Goal: Transaction & Acquisition: Purchase product/service

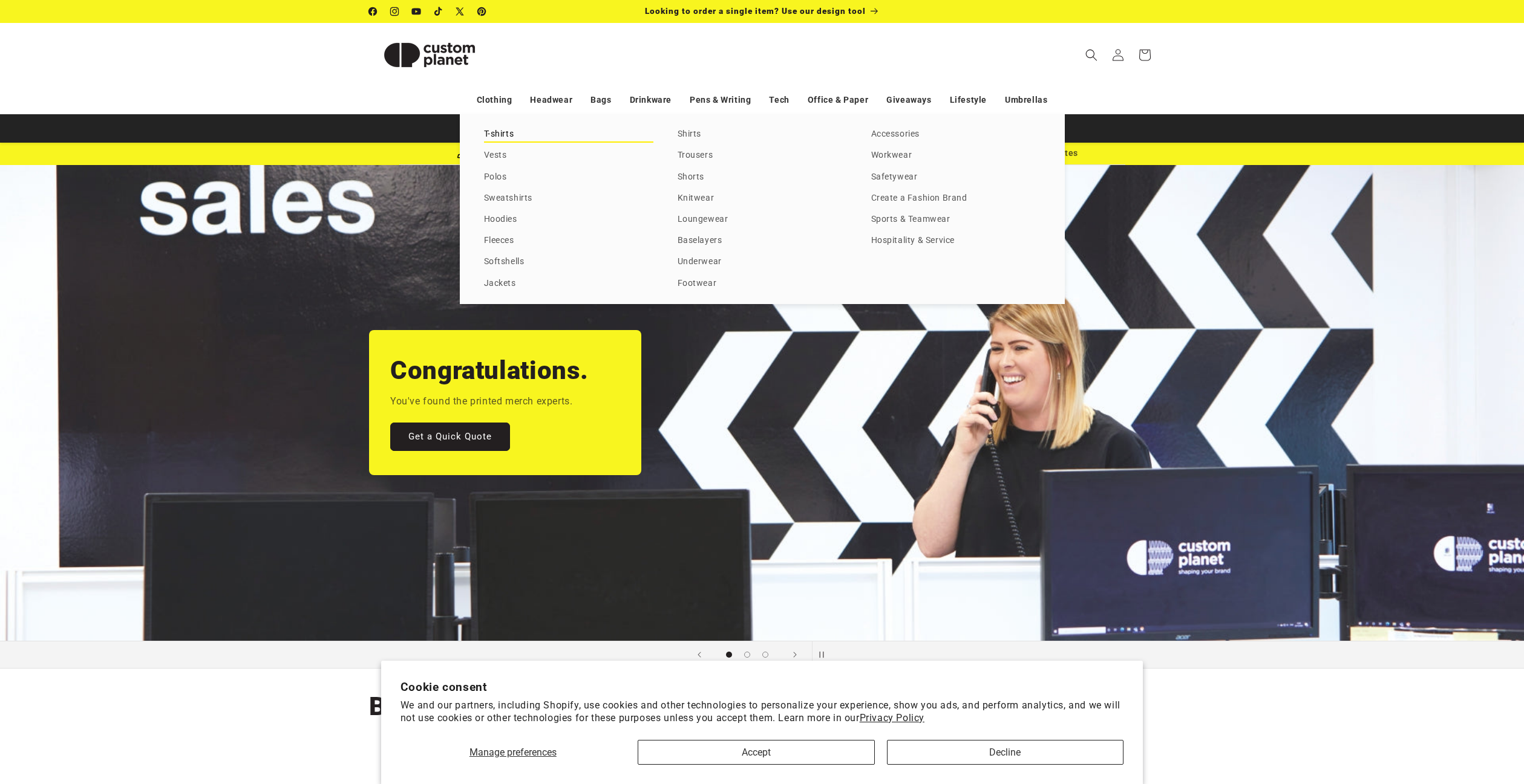
click at [501, 130] on link "T-shirts" at bounding box center [569, 134] width 170 height 16
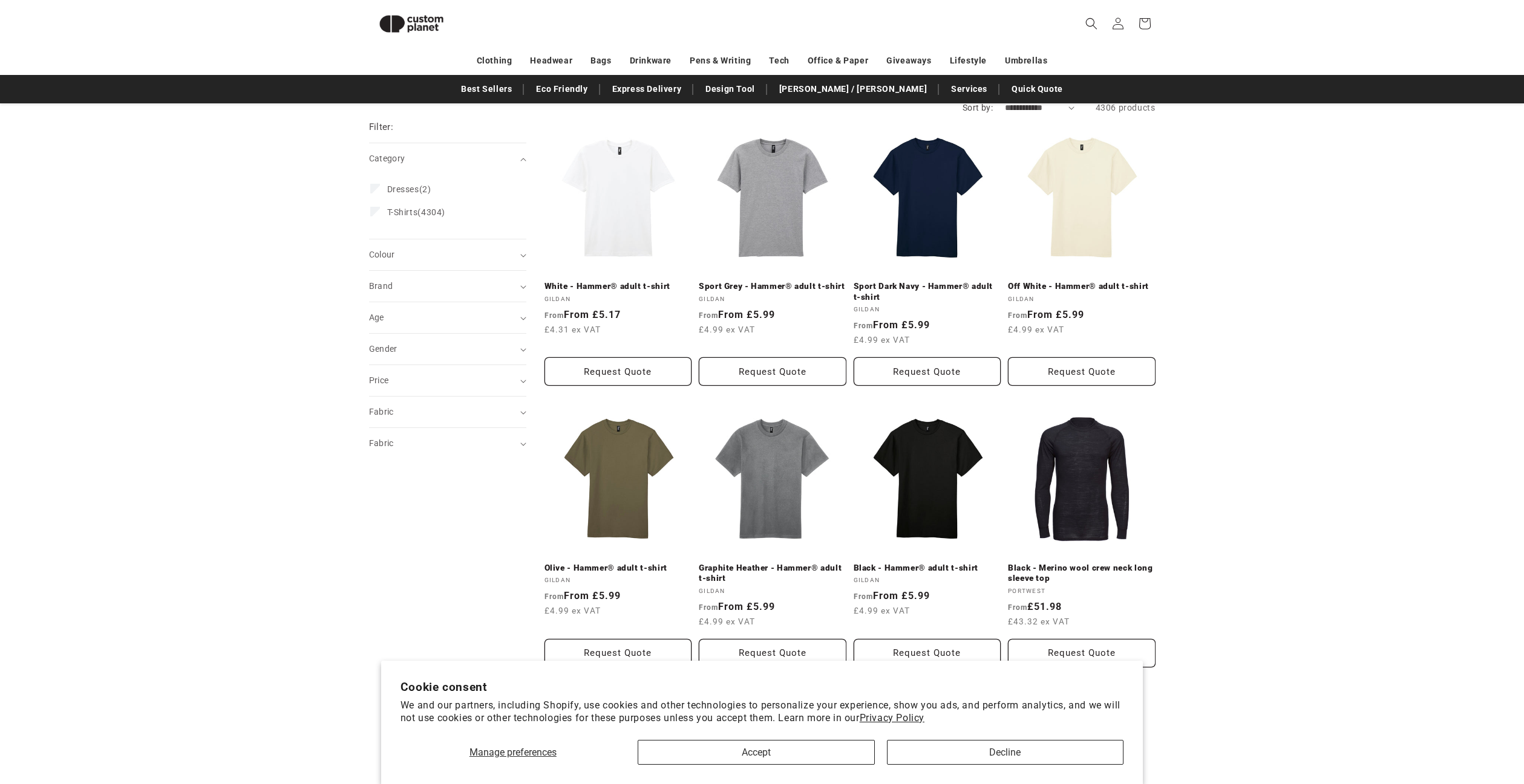
scroll to position [105, 0]
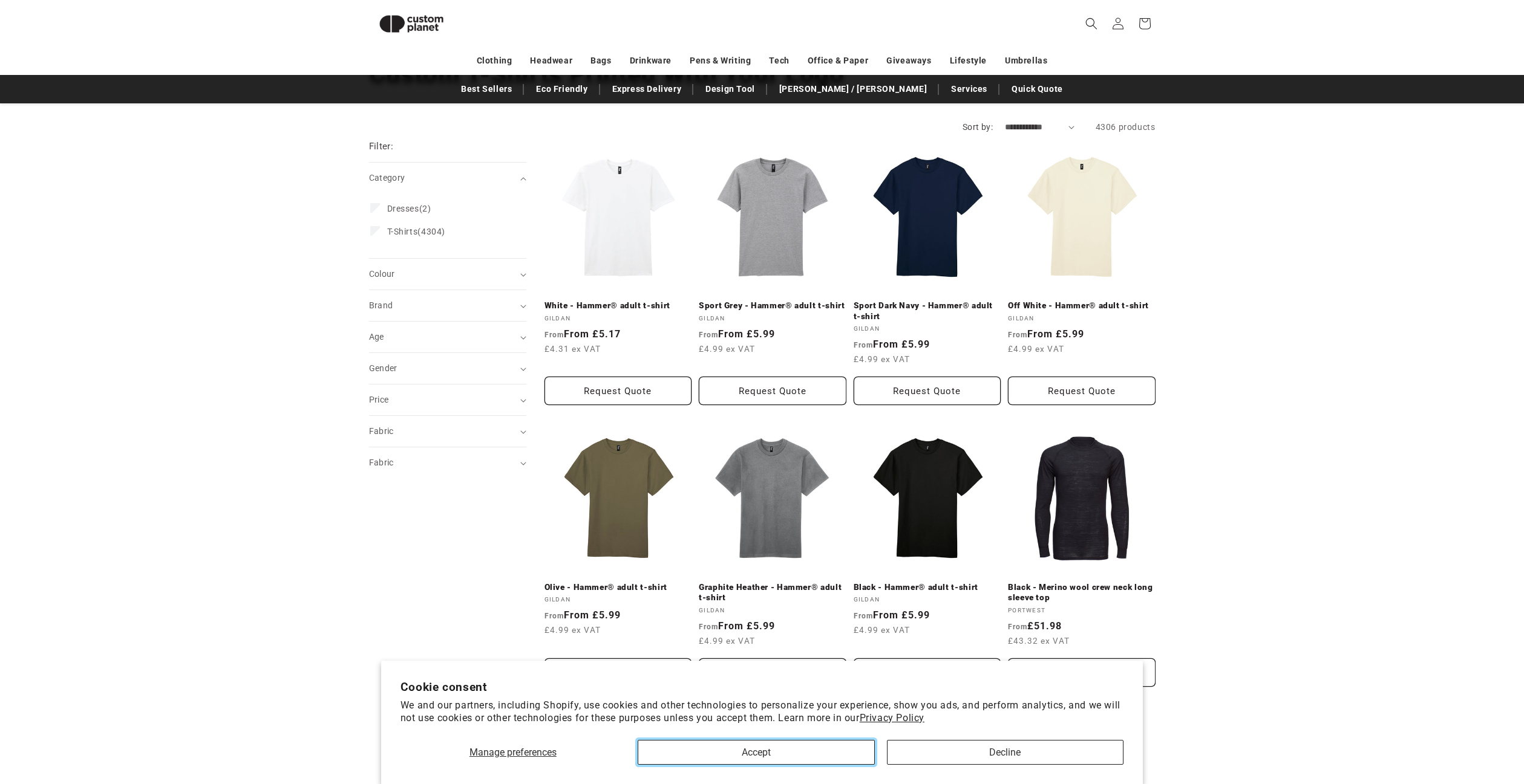
click at [822, 757] on button "Accept" at bounding box center [756, 752] width 237 height 25
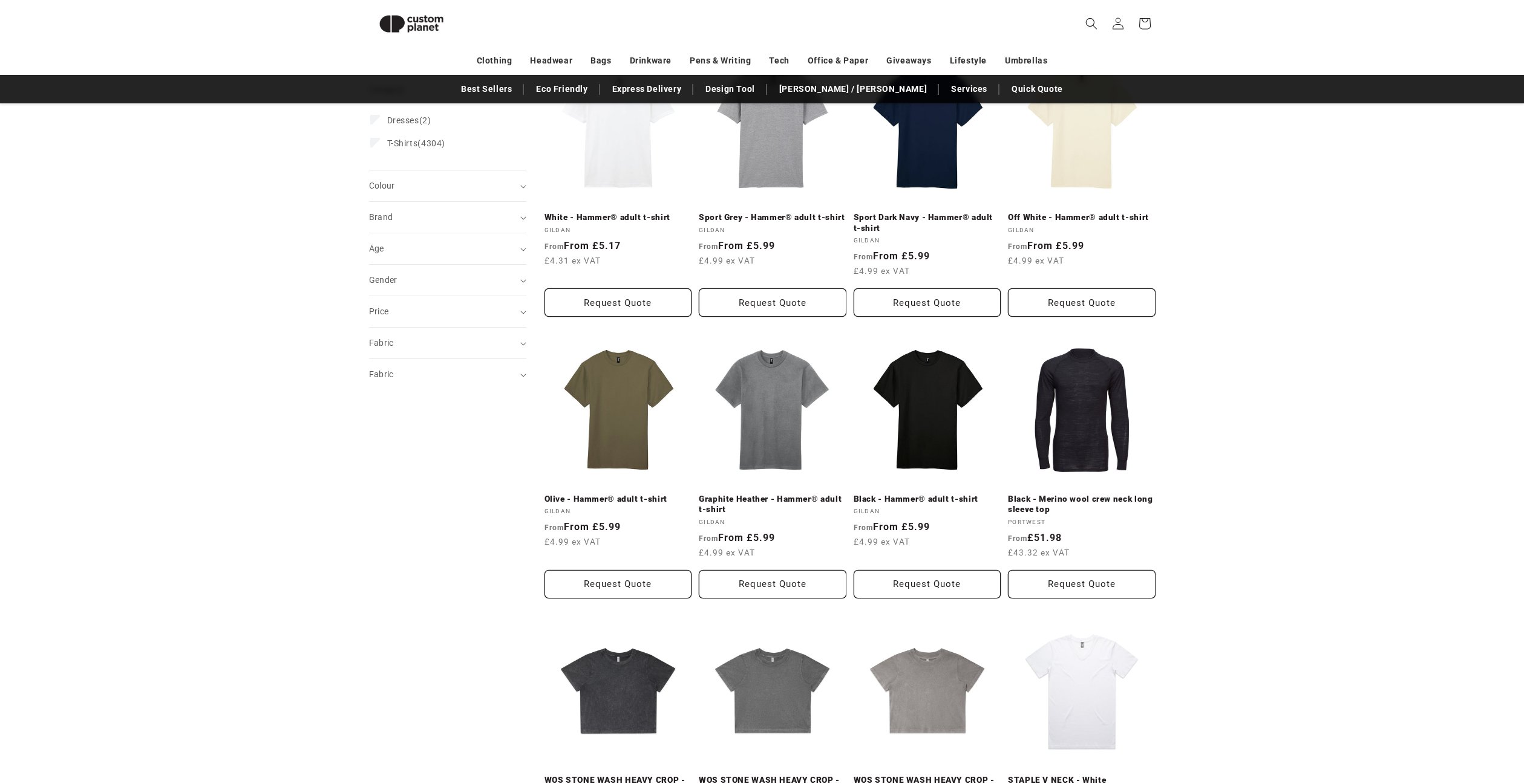
scroll to position [165, 0]
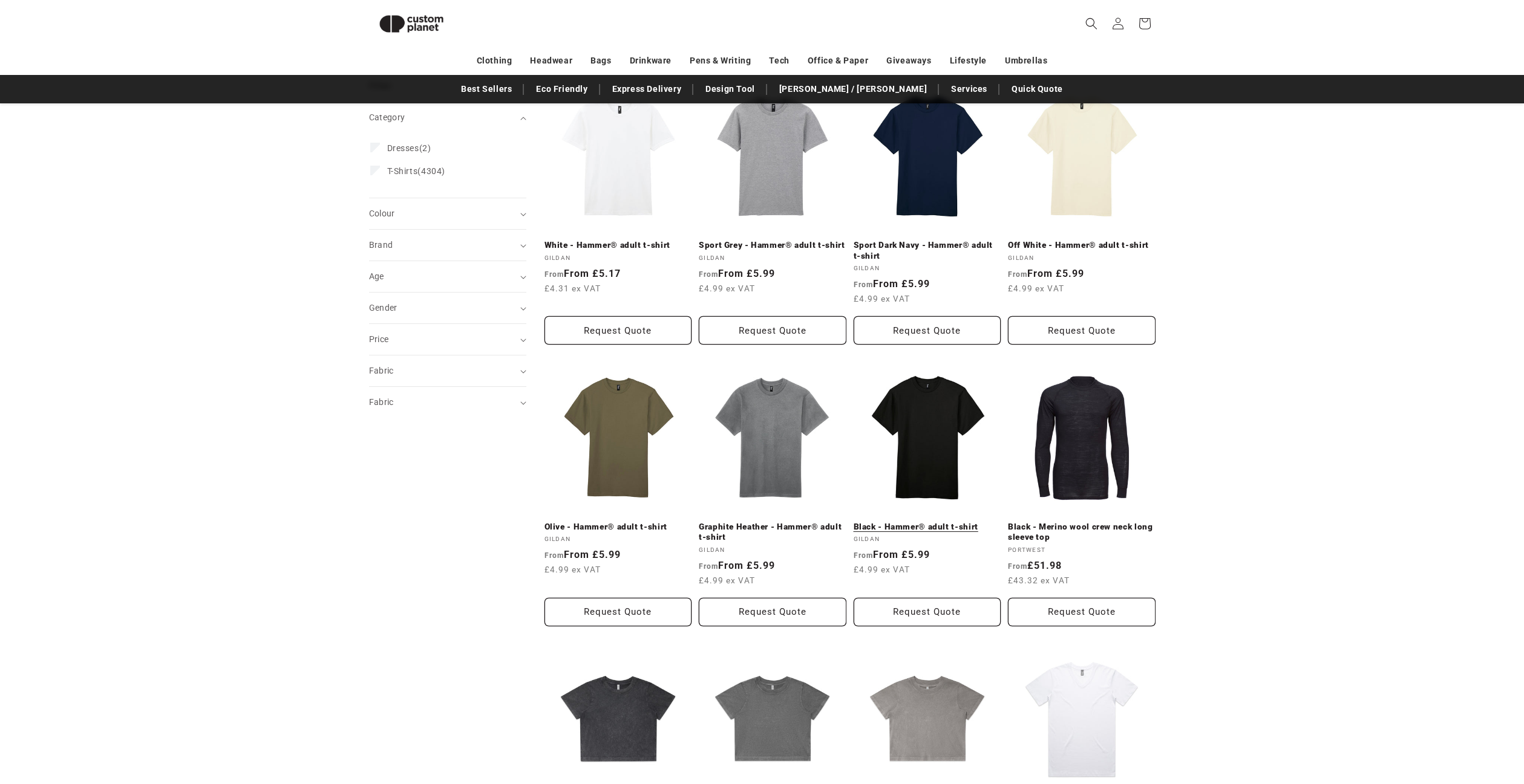
click at [924, 522] on link "Black - Hammer® adult t-shirt" at bounding box center [928, 527] width 148 height 11
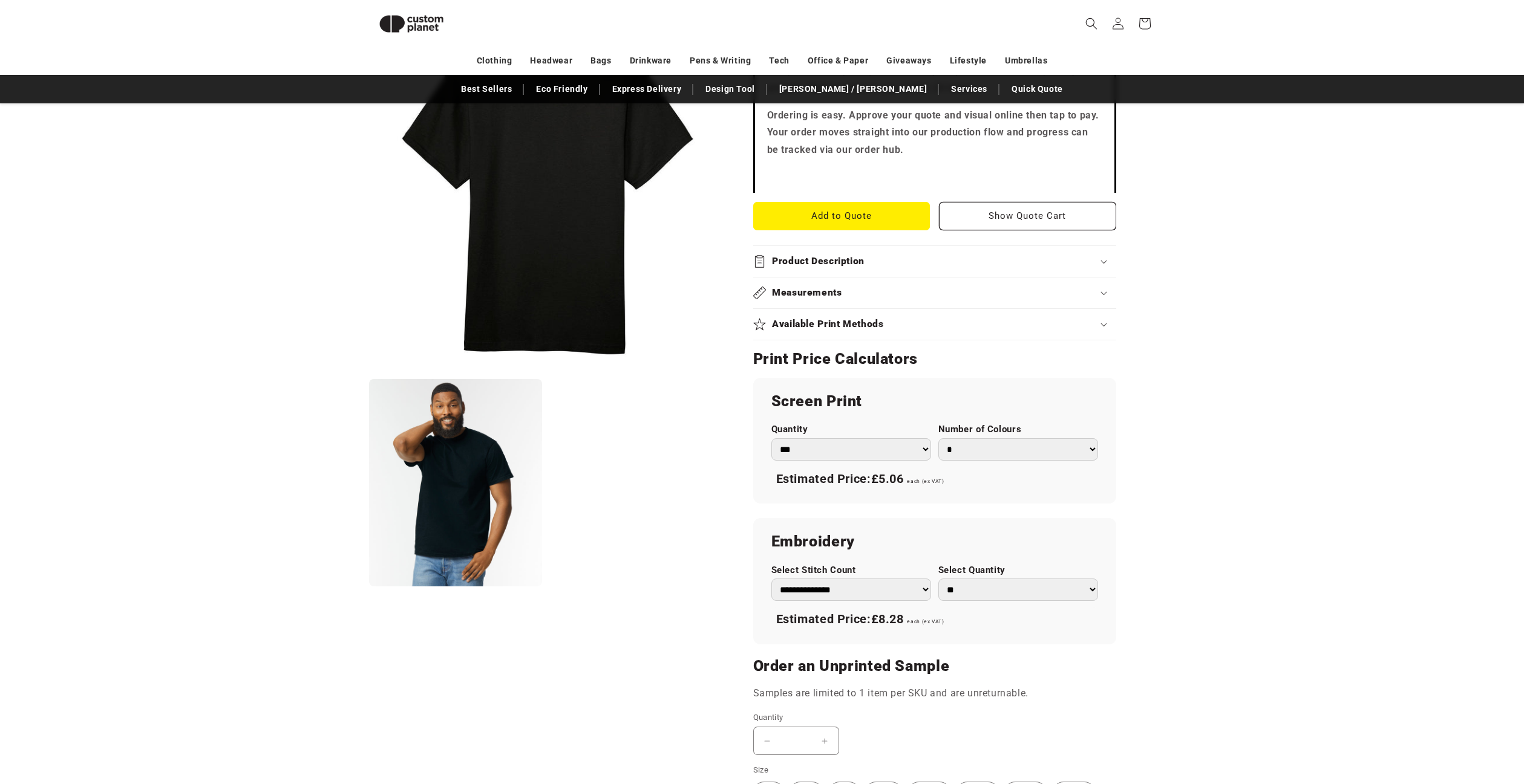
scroll to position [408, 0]
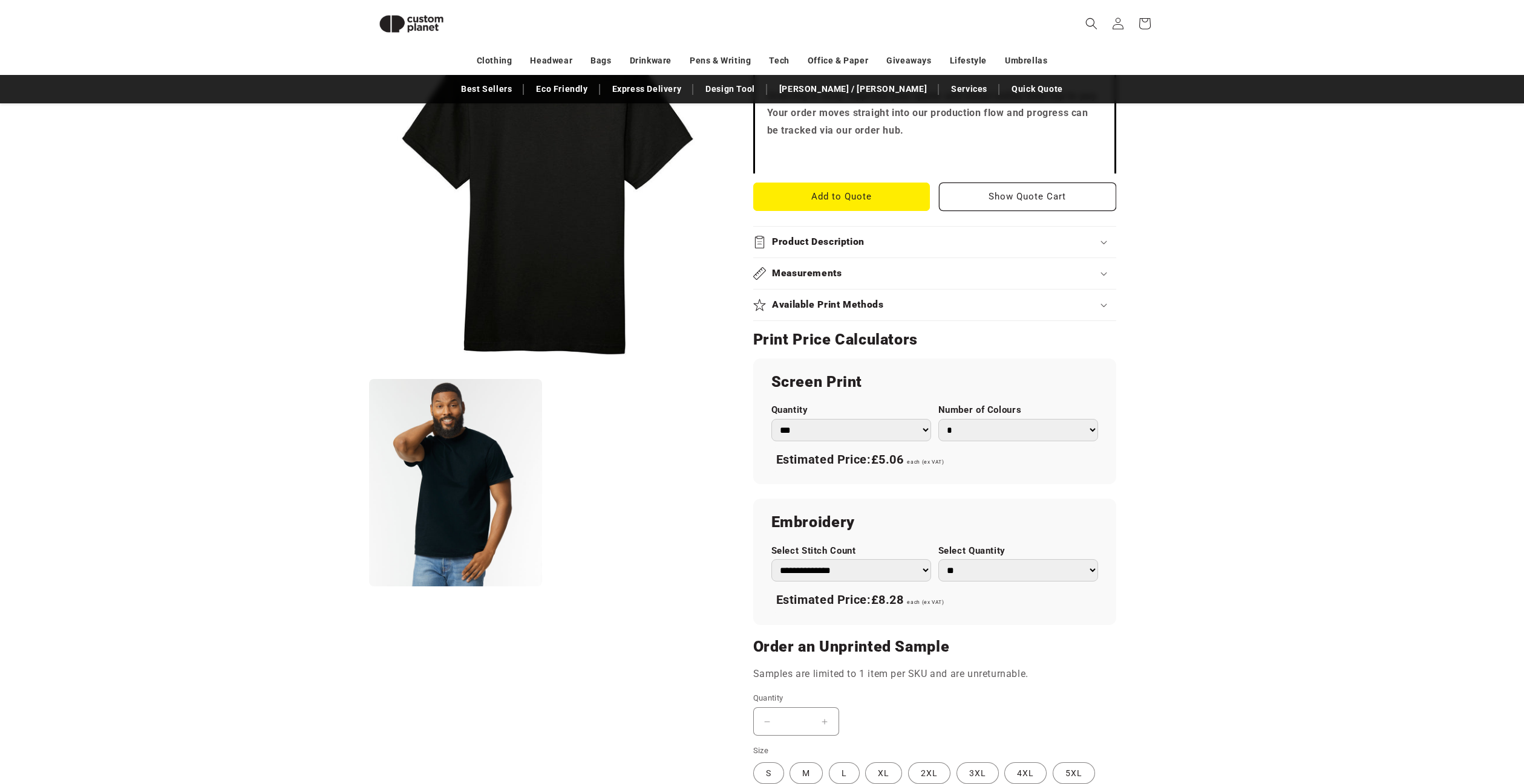
click at [919, 428] on select "*** *** *** **** **** **** ***** *****" at bounding box center [851, 430] width 159 height 22
click at [771, 419] on select "*** *** *** **** **** **** ***** *****" at bounding box center [851, 430] width 159 height 22
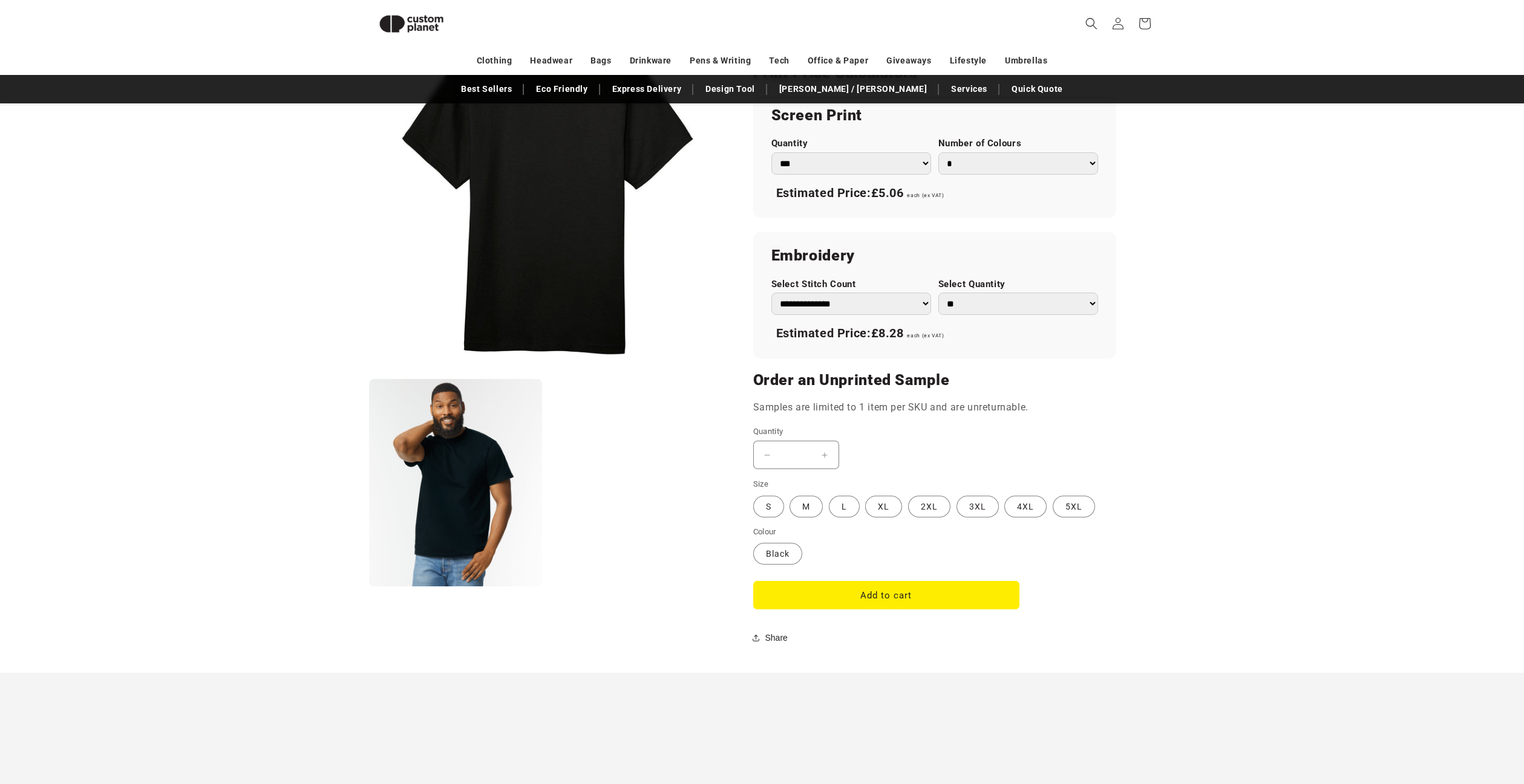
scroll to position [528, 0]
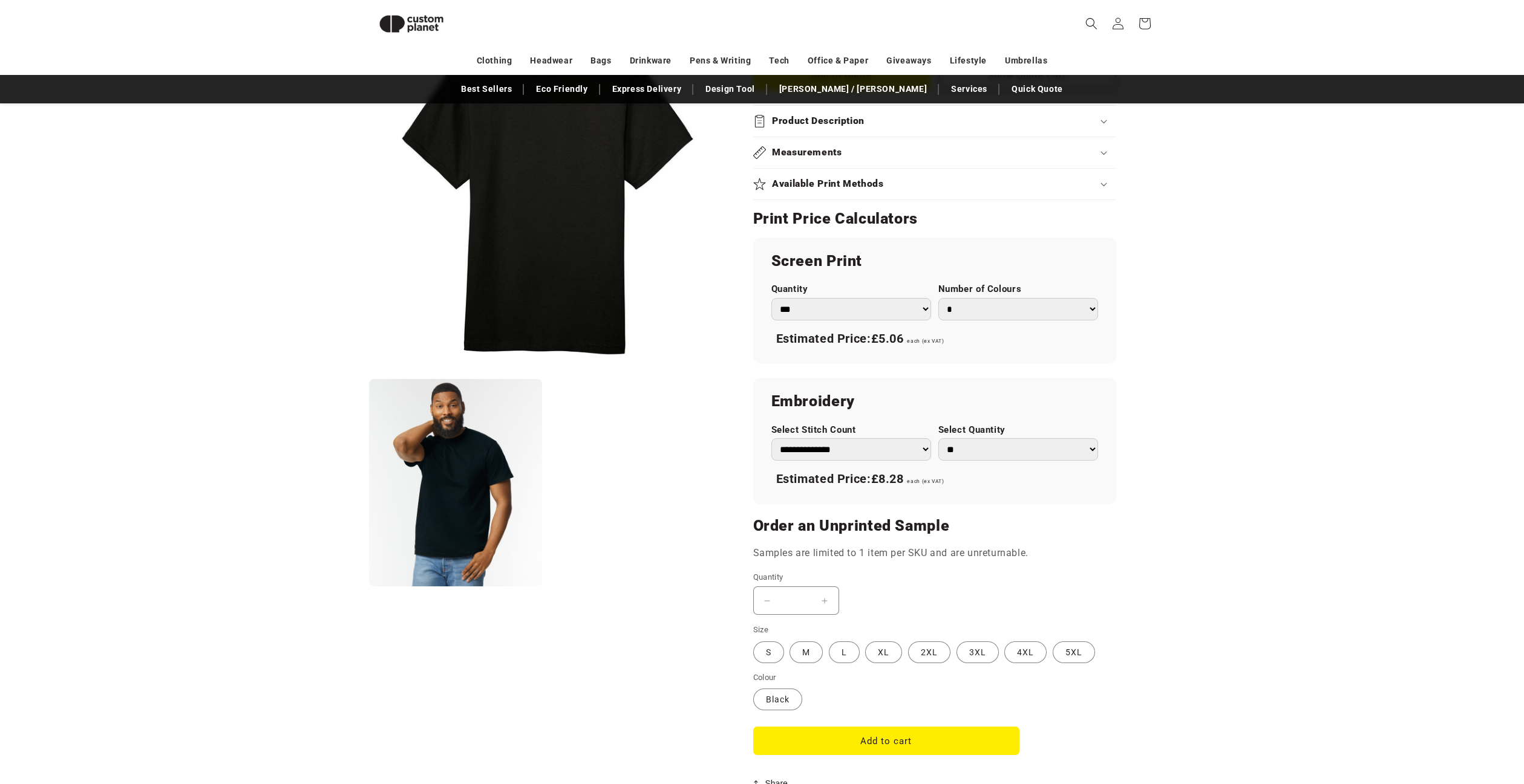
drag, startPoint x: 597, startPoint y: 365, endPoint x: 816, endPoint y: 289, distance: 231.8
click at [369, 372] on button "Open media 1 in modal" at bounding box center [369, 372] width 0 height 0
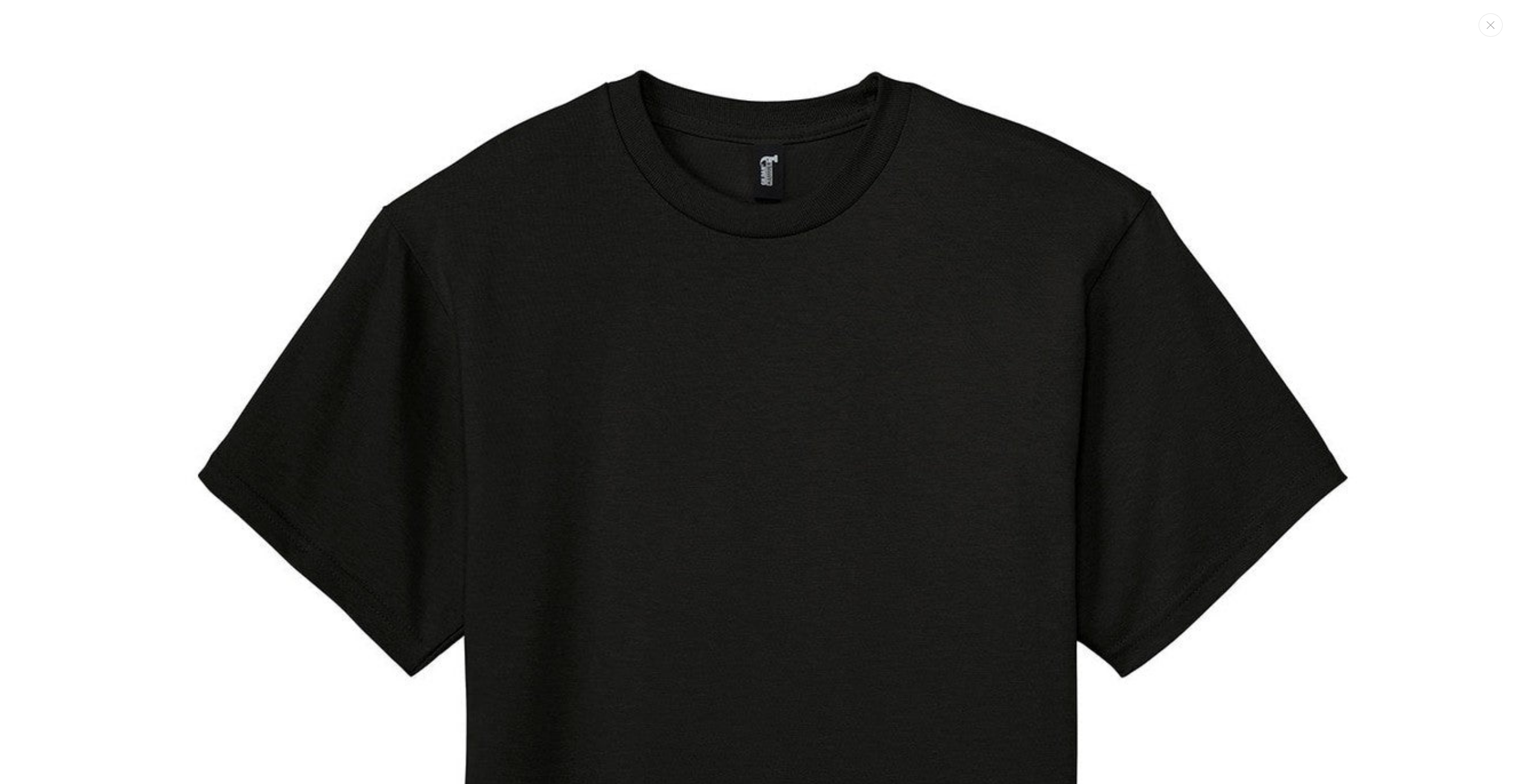
click at [684, 221] on img "Media gallery" at bounding box center [766, 699] width 1400 height 1399
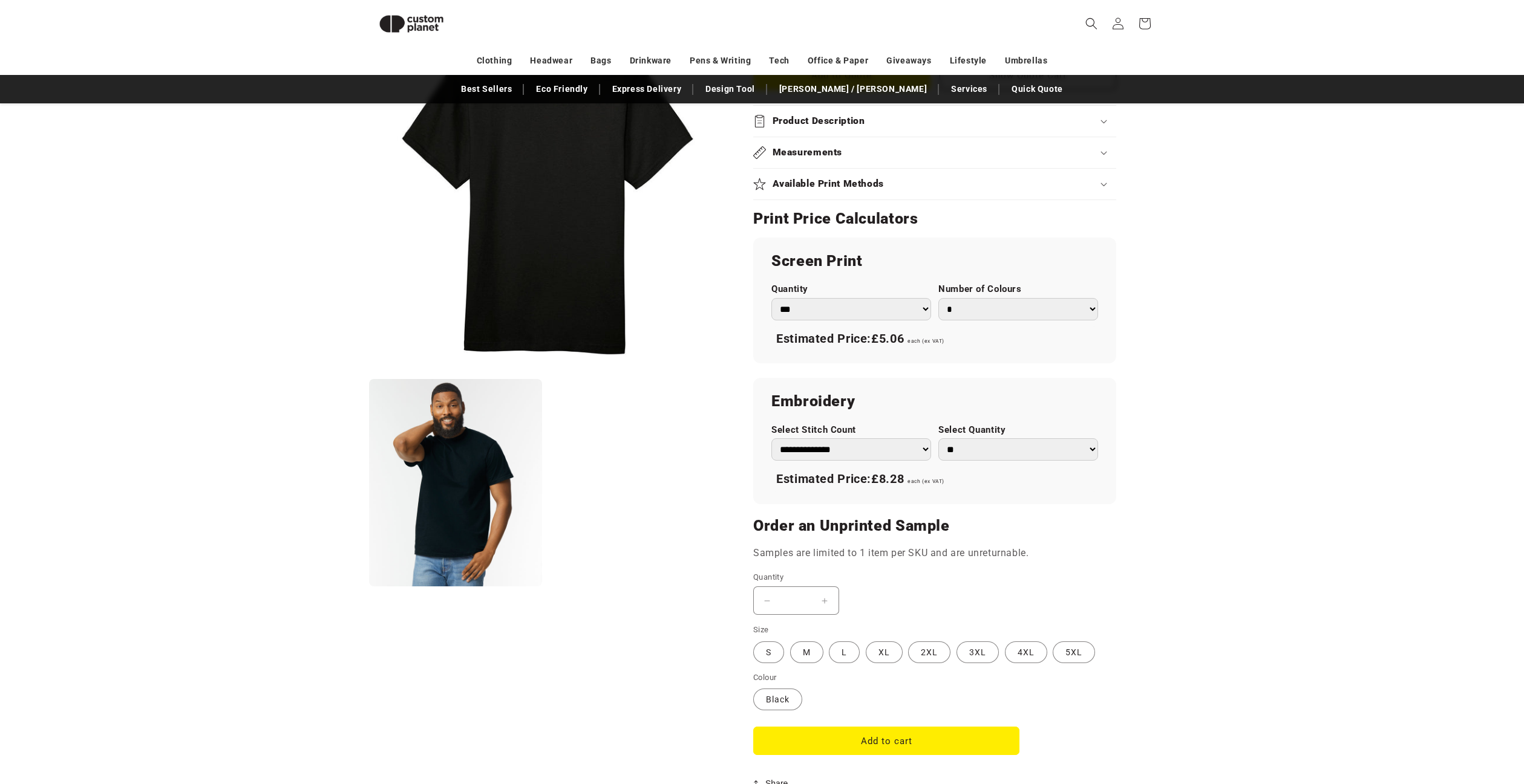
scroll to position [165, 0]
